Goal: Check status: Check status

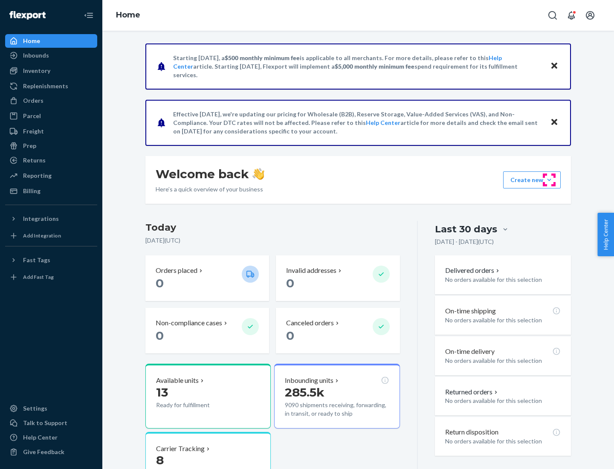
click at [550, 180] on button "Create new Create new inbound Create new order Create new product" at bounding box center [532, 180] width 58 height 17
click at [35, 55] on div "Inbounds" at bounding box center [36, 55] width 26 height 9
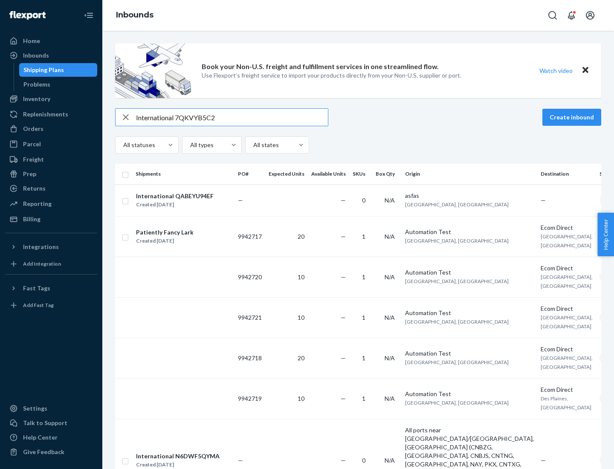
type input "International 7QKVYB5C29"
click at [189, 201] on div "Created [DATE]" at bounding box center [175, 205] width 78 height 9
